Goal: Task Accomplishment & Management: Complete application form

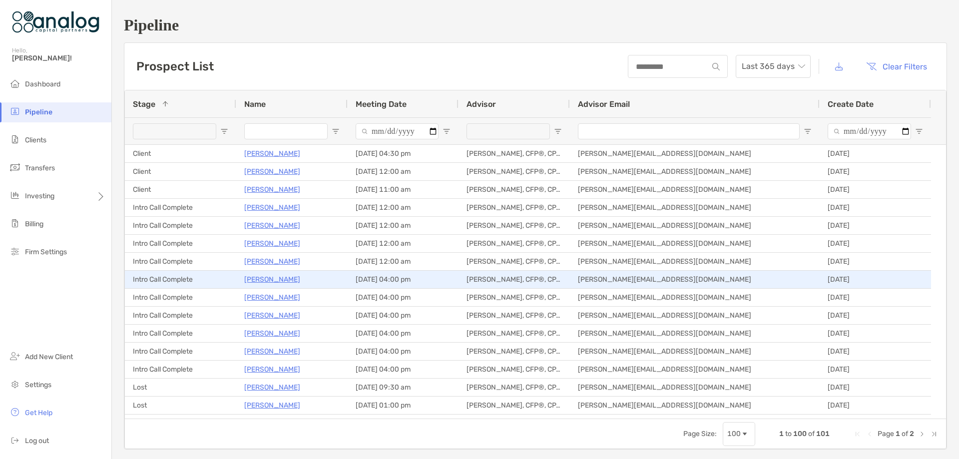
scroll to position [200, 0]
click at [268, 278] on p "[PERSON_NAME]" at bounding box center [272, 277] width 56 height 12
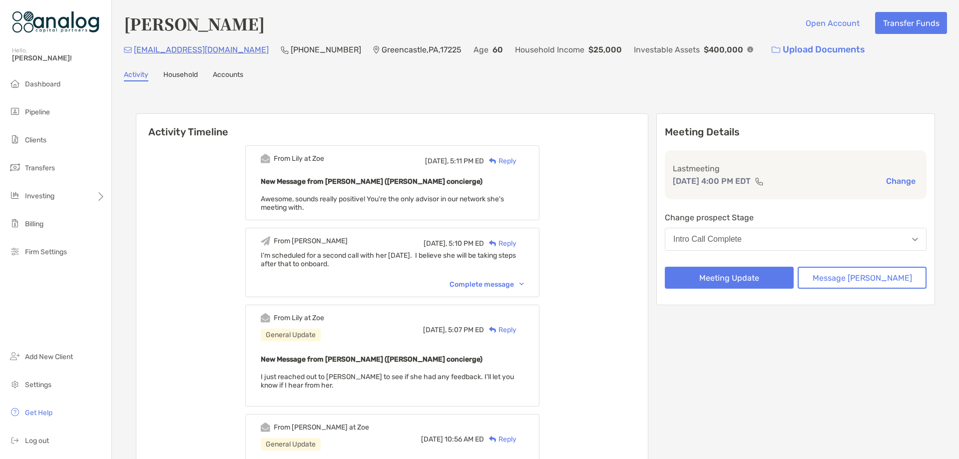
click at [827, 241] on button "Intro Call Complete" at bounding box center [796, 239] width 262 height 23
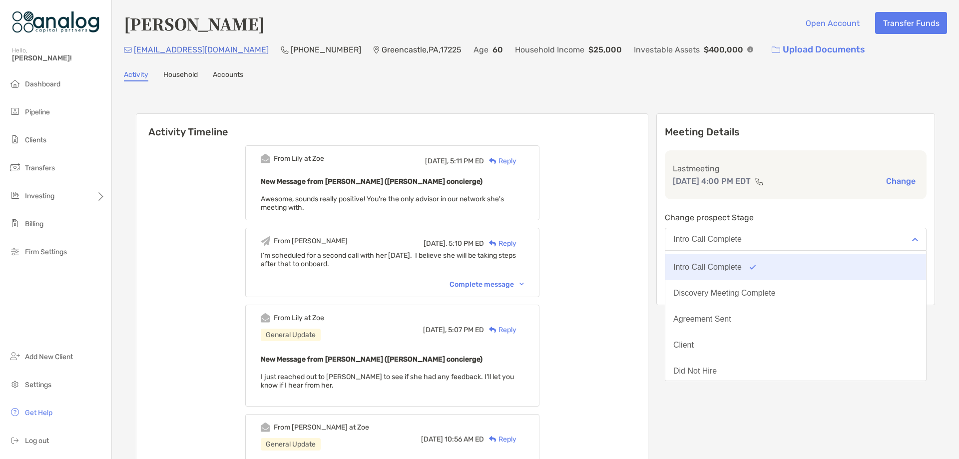
scroll to position [50, 0]
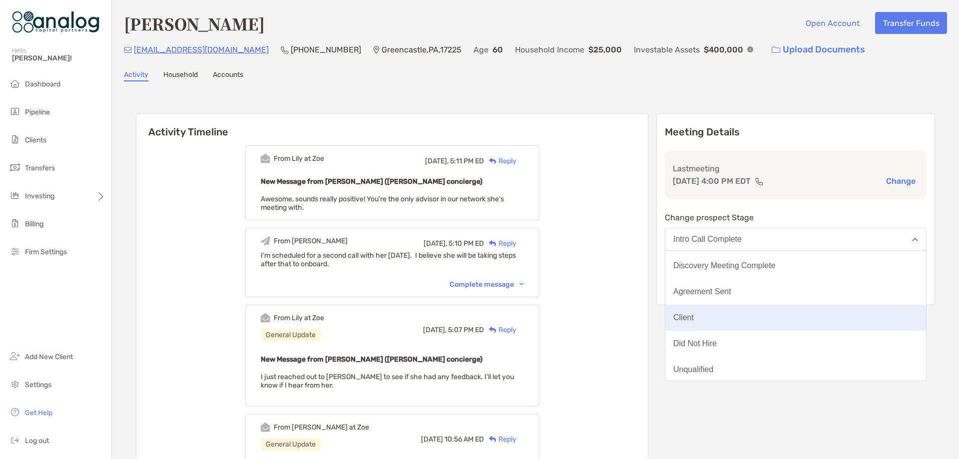
click at [754, 308] on button "Client" at bounding box center [795, 318] width 261 height 26
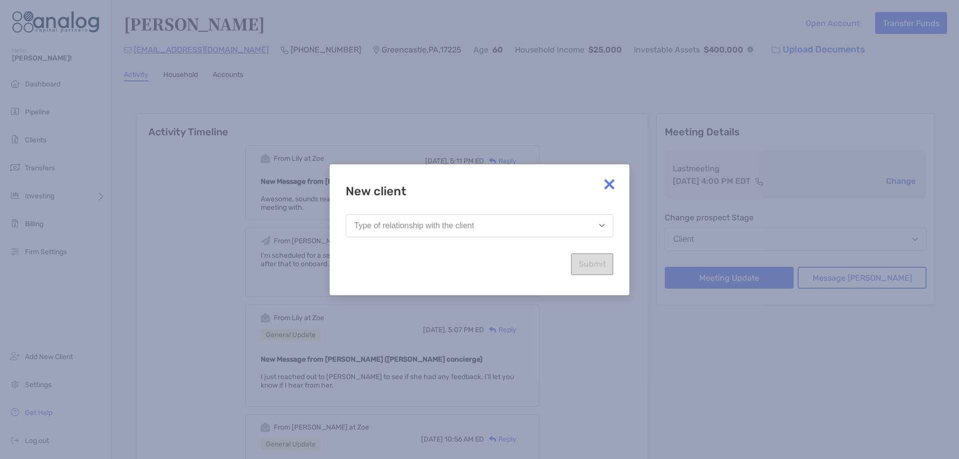
click at [569, 237] on button "Type of relationship with the client" at bounding box center [480, 225] width 268 height 23
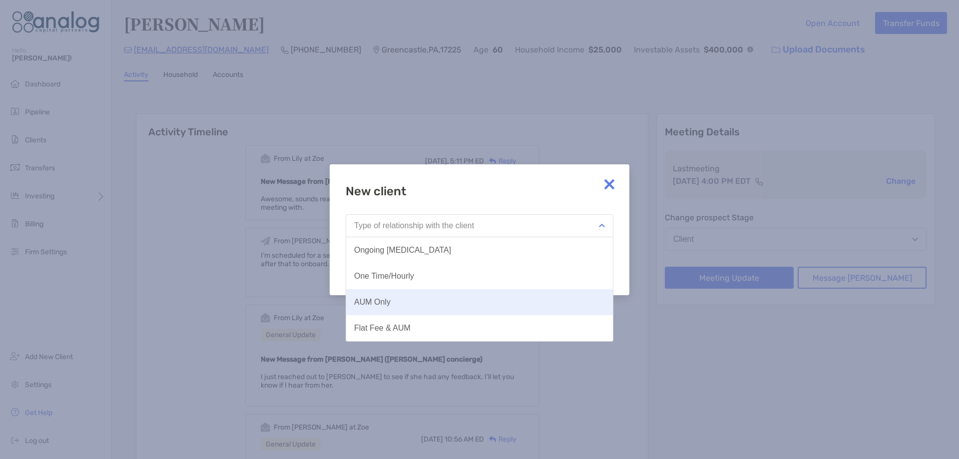
click at [543, 290] on button "AUM Only" at bounding box center [479, 302] width 267 height 26
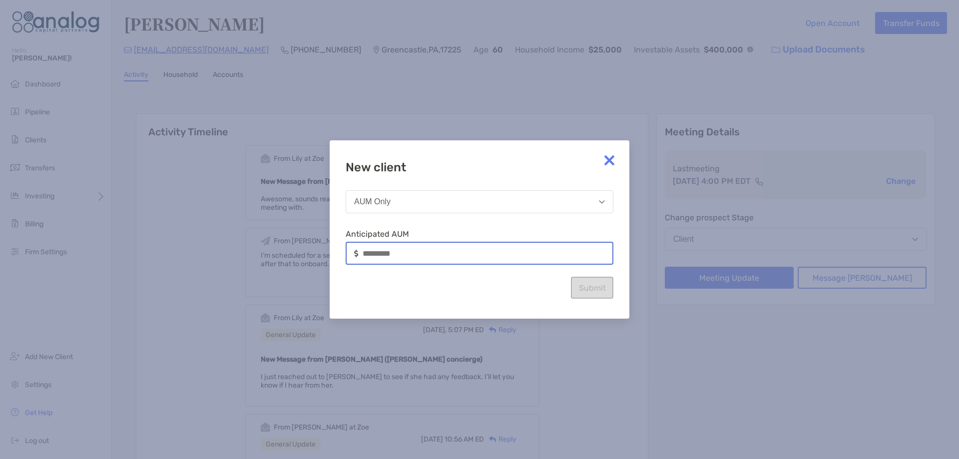
drag, startPoint x: 470, startPoint y: 251, endPoint x: 324, endPoint y: 246, distance: 145.4
click at [324, 246] on div "New client AUM Only Anticipated AUM Submit" at bounding box center [479, 229] width 959 height 459
type input "*******"
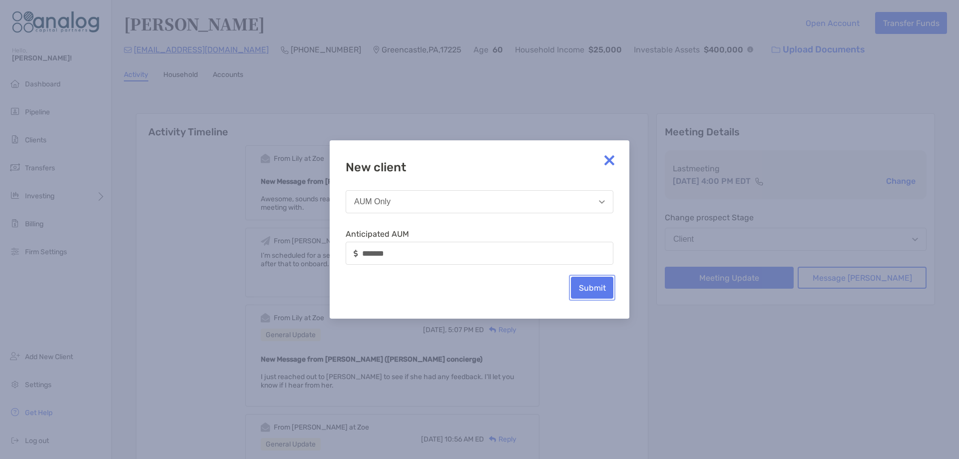
click at [599, 288] on button "Submit" at bounding box center [592, 288] width 42 height 22
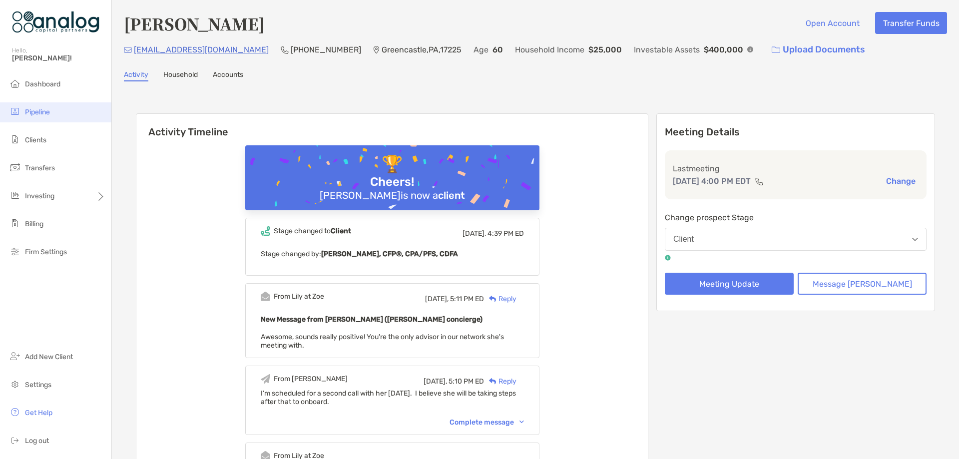
click at [44, 109] on span "Pipeline" at bounding box center [37, 112] width 25 height 8
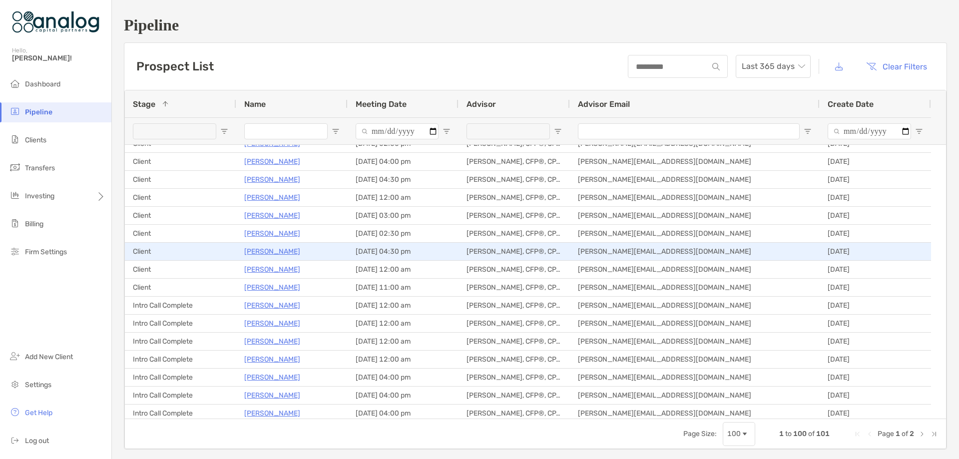
scroll to position [150, 0]
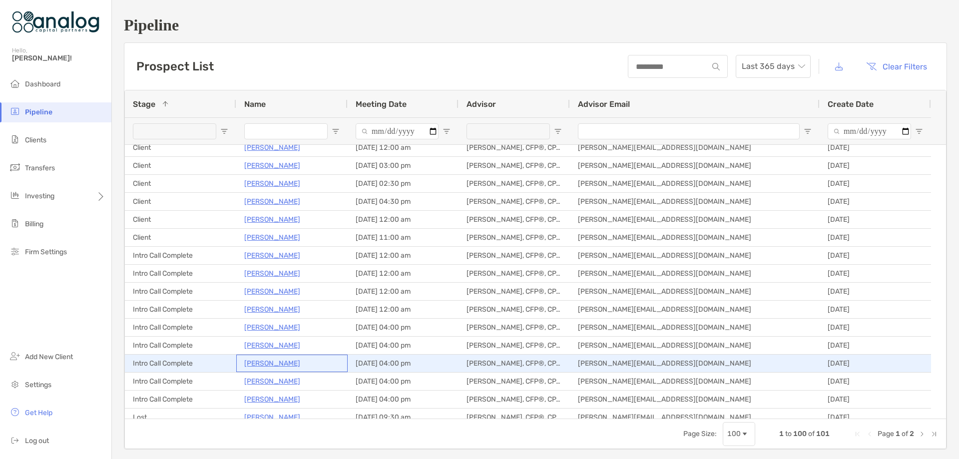
click at [267, 361] on p "[PERSON_NAME]" at bounding box center [272, 363] width 56 height 12
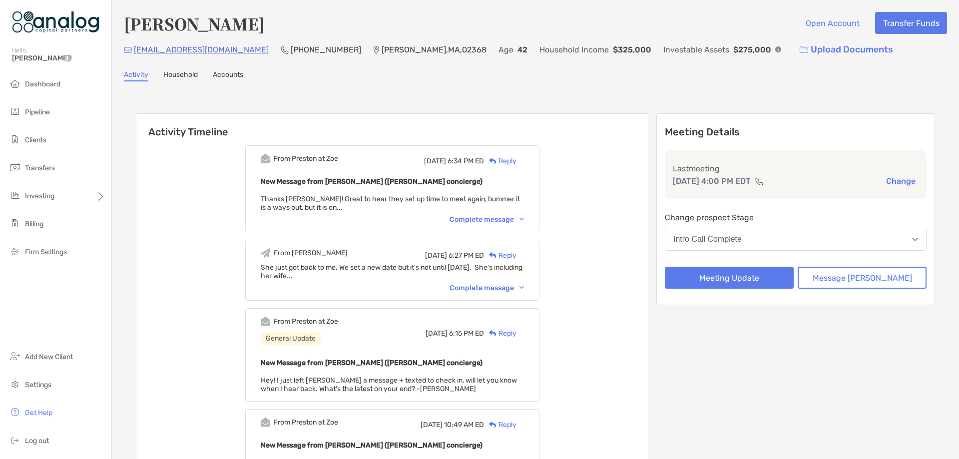
click at [742, 239] on div "Intro Call Complete" at bounding box center [707, 239] width 68 height 9
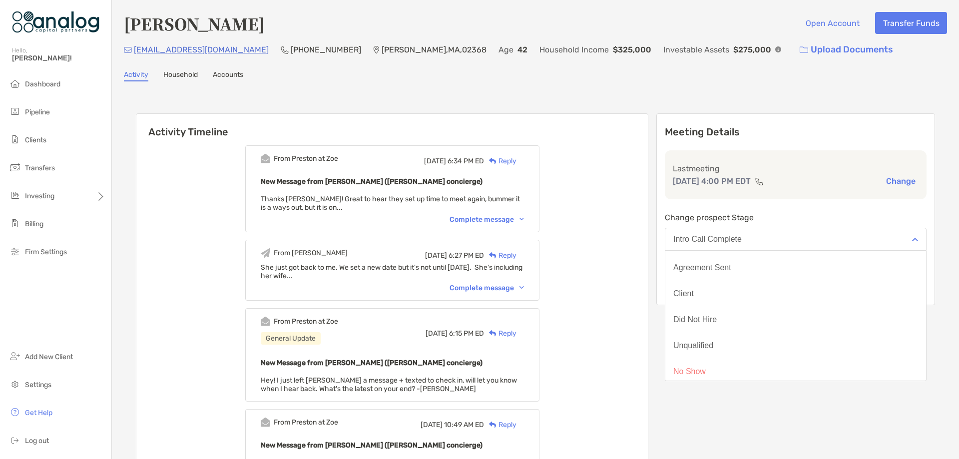
scroll to position [78, 0]
click at [694, 293] on div "Client" at bounding box center [683, 289] width 20 height 9
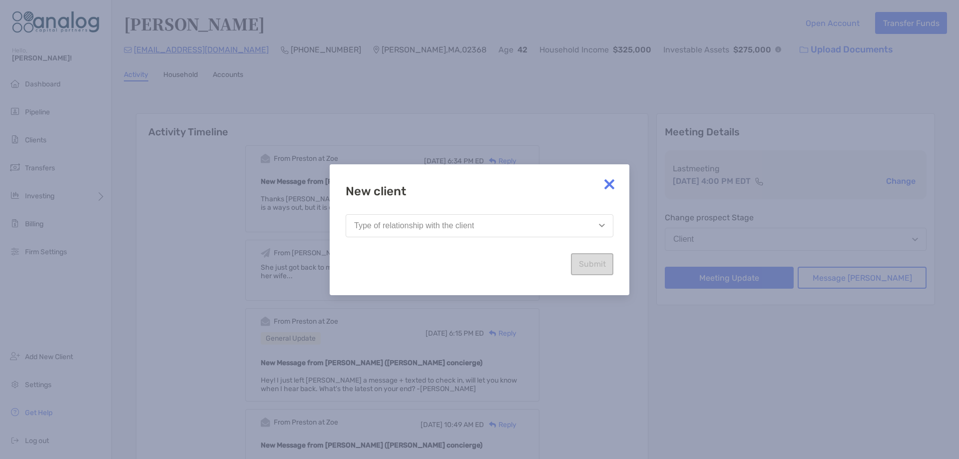
click at [562, 232] on button "Type of relationship with the client" at bounding box center [480, 225] width 268 height 23
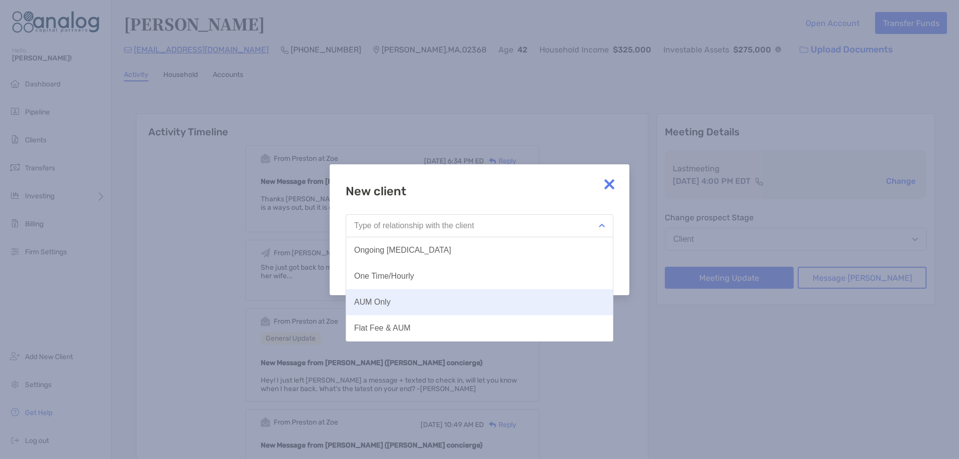
click at [525, 292] on button "AUM Only" at bounding box center [479, 302] width 267 height 26
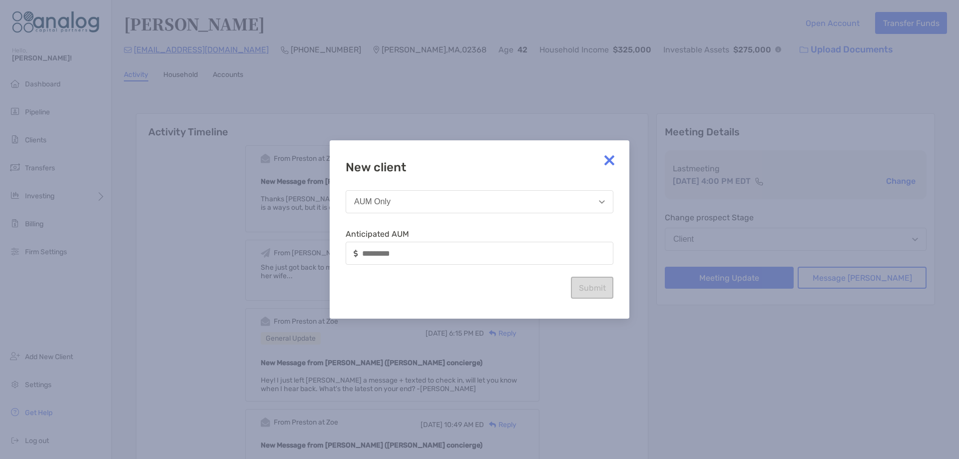
drag, startPoint x: 498, startPoint y: 260, endPoint x: 492, endPoint y: 260, distance: 5.5
click at [493, 260] on div at bounding box center [480, 253] width 268 height 23
click at [470, 250] on input at bounding box center [488, 253] width 250 height 8
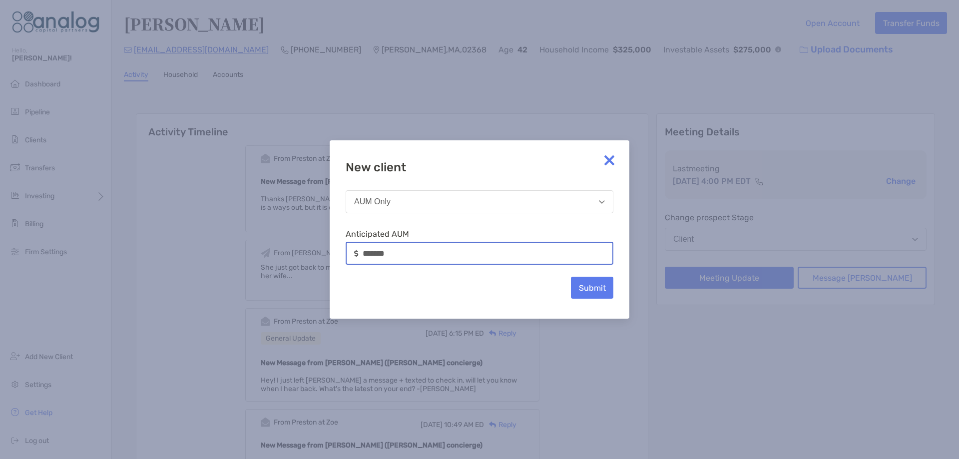
type input "*******"
click at [577, 284] on button "Submit" at bounding box center [592, 288] width 42 height 22
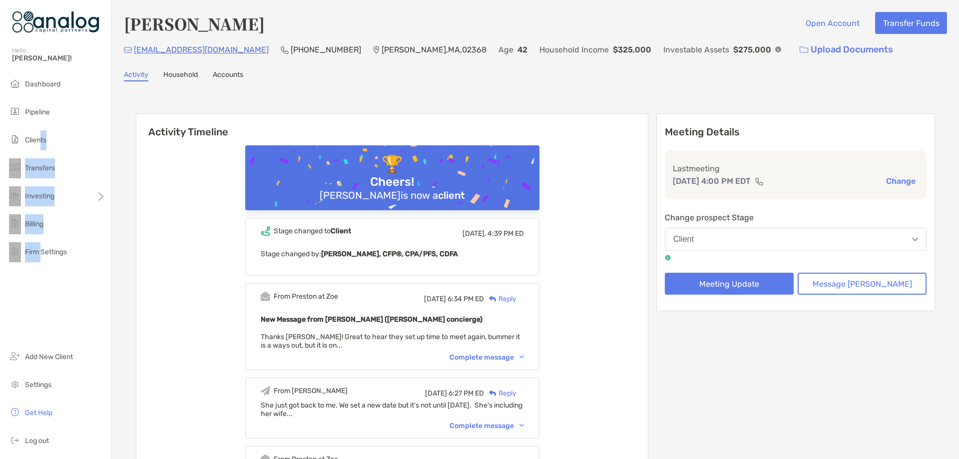
drag, startPoint x: 41, startPoint y: 134, endPoint x: 43, endPoint y: 262, distance: 128.4
click at [43, 267] on ul "Dashboard Pipeline Clients Transfers Investing Billing Firm Settings" at bounding box center [55, 172] width 111 height 196
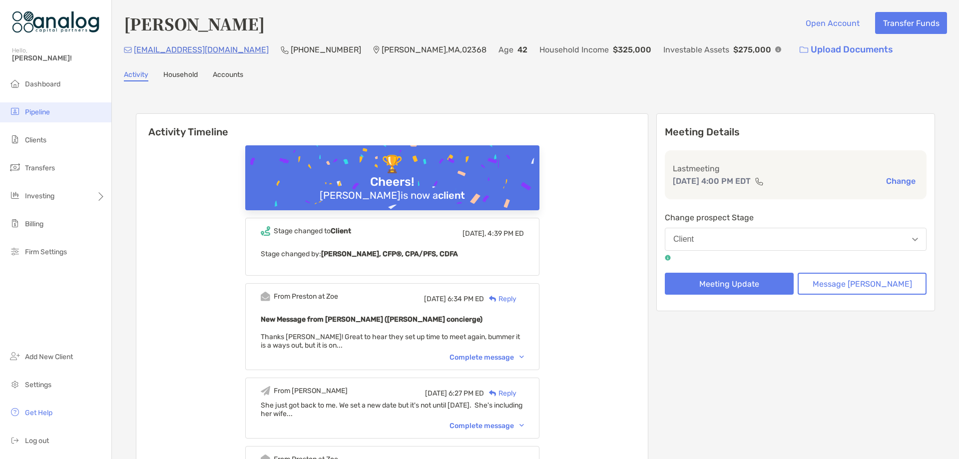
click at [44, 118] on li "Pipeline" at bounding box center [55, 112] width 111 height 20
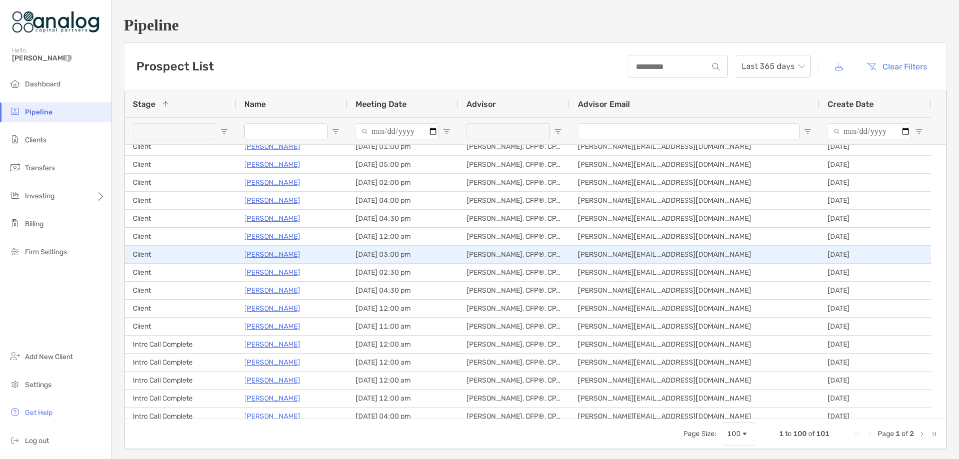
scroll to position [150, 0]
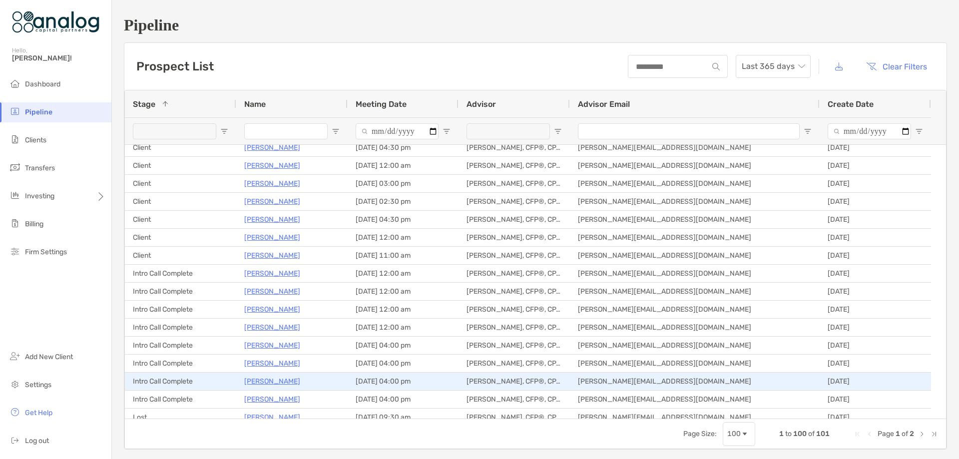
click at [273, 379] on p "[PERSON_NAME]" at bounding box center [272, 381] width 56 height 12
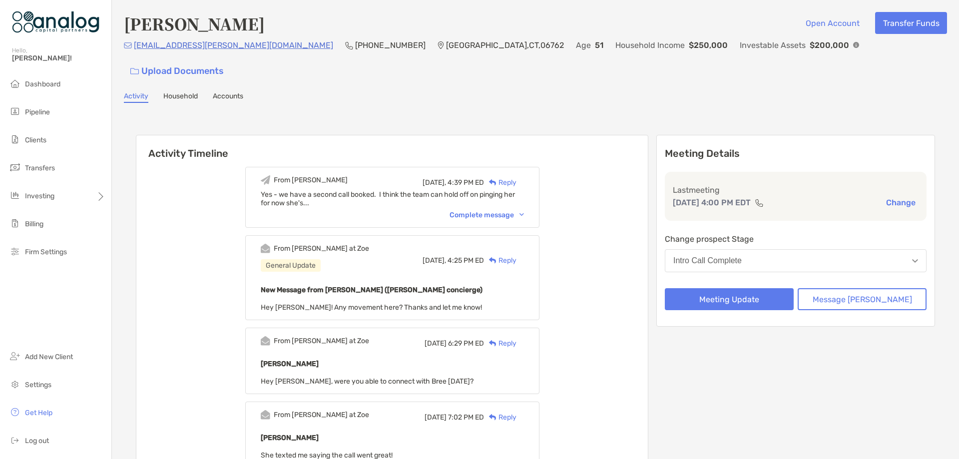
click at [799, 249] on button "Intro Call Complete" at bounding box center [796, 260] width 262 height 23
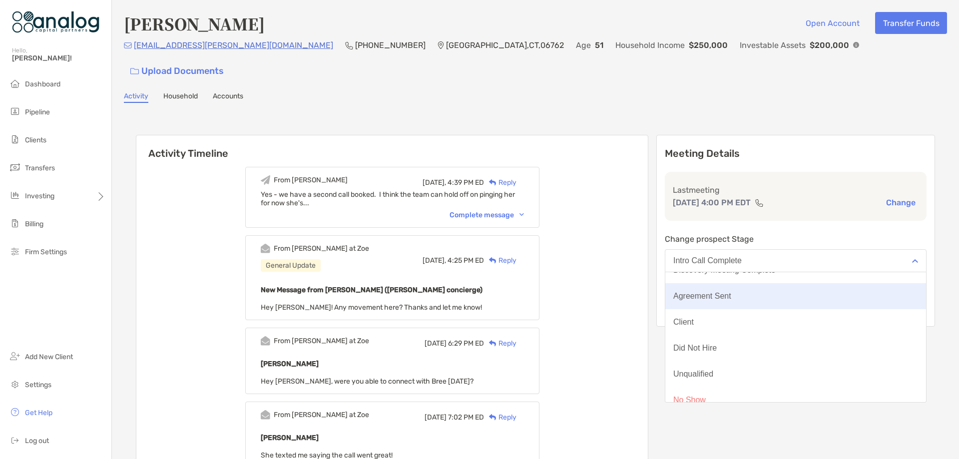
scroll to position [78, 0]
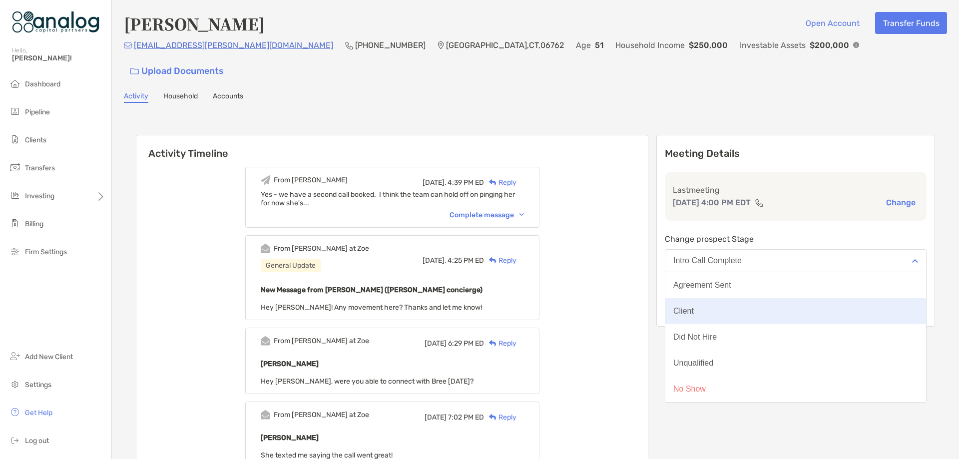
click at [751, 298] on button "Client" at bounding box center [795, 311] width 261 height 26
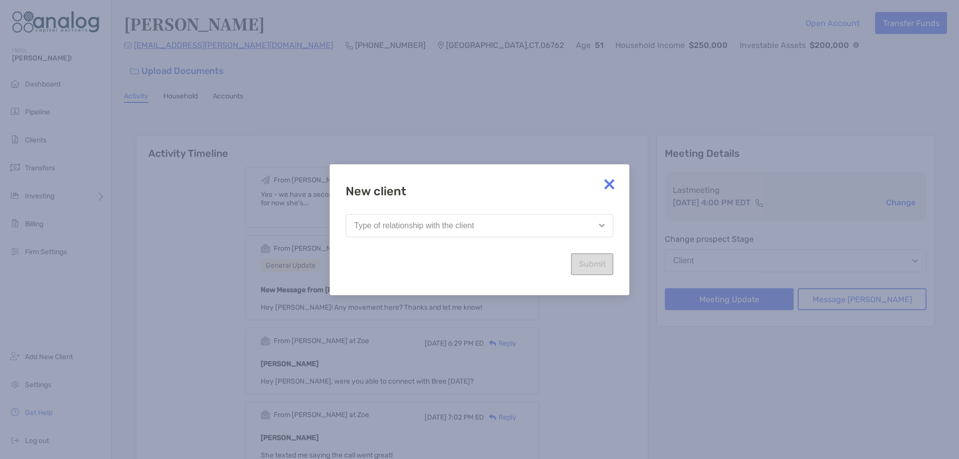
click at [600, 231] on button "Type of relationship with the client" at bounding box center [480, 225] width 268 height 23
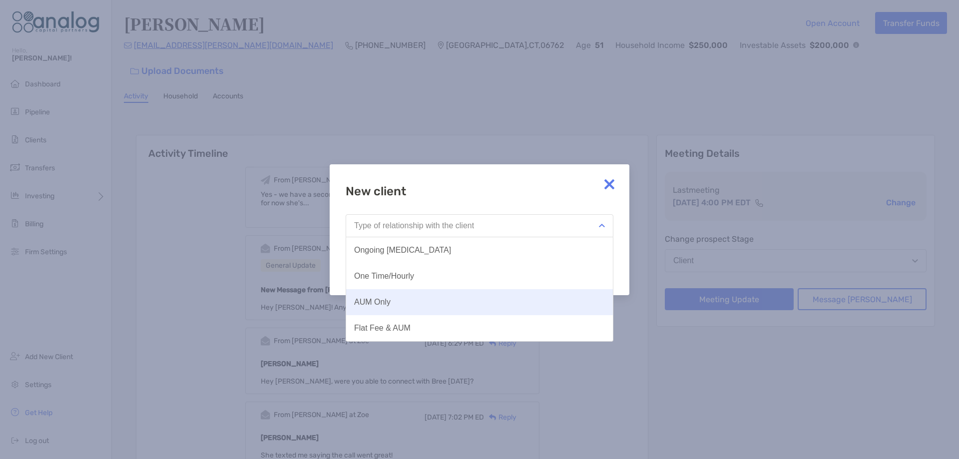
click at [487, 296] on button "AUM Only" at bounding box center [479, 302] width 267 height 26
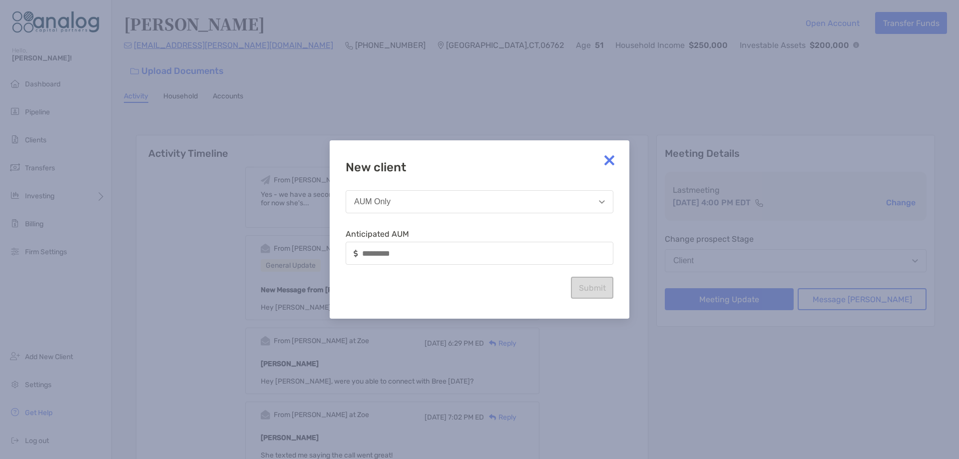
click at [471, 246] on div at bounding box center [480, 253] width 268 height 23
click at [455, 251] on input at bounding box center [488, 253] width 250 height 8
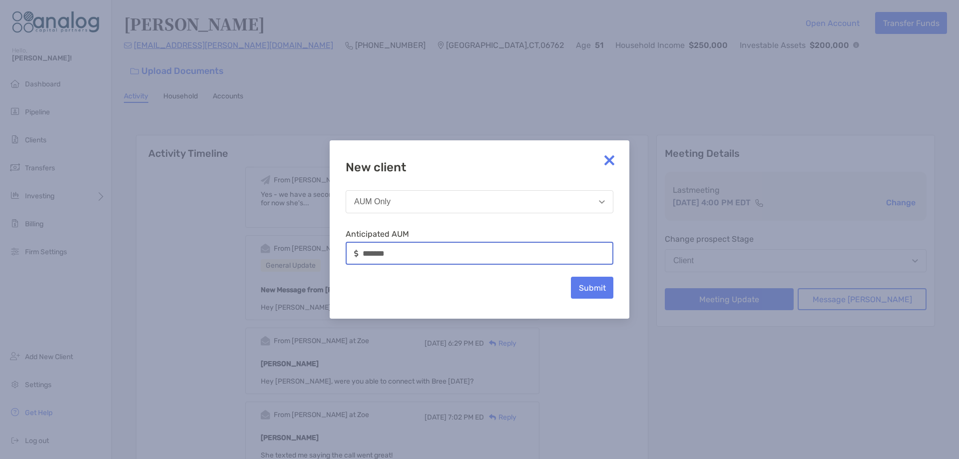
type input "*******"
click at [584, 285] on button "Submit" at bounding box center [592, 288] width 42 height 22
